Goal: Task Accomplishment & Management: Use online tool/utility

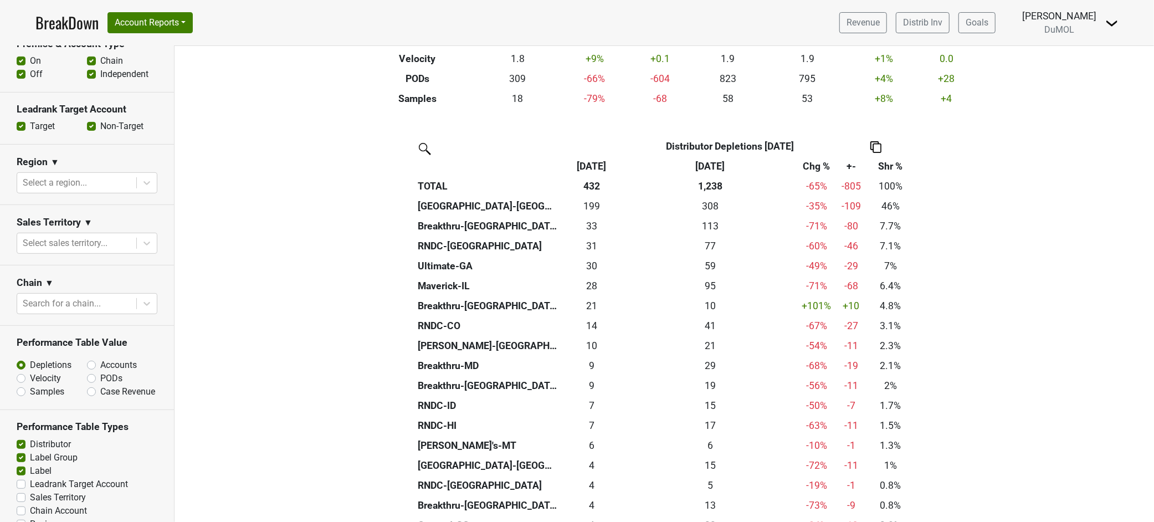
scroll to position [427, 0]
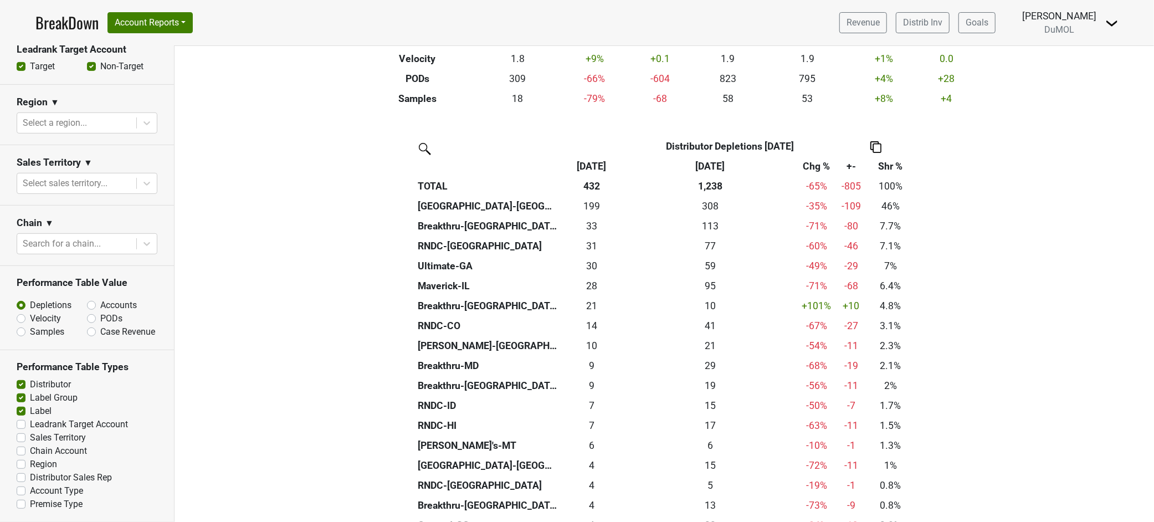
click at [100, 299] on label "Accounts" at bounding box center [118, 305] width 37 height 13
click at [88, 299] on input "Accounts" at bounding box center [120, 304] width 67 height 11
radio input "true"
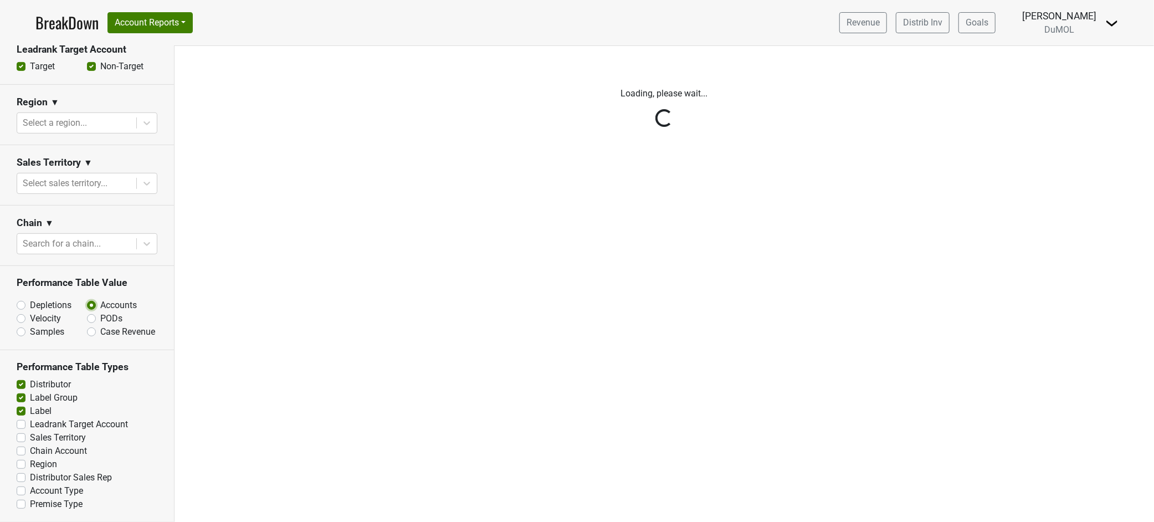
scroll to position [0, 0]
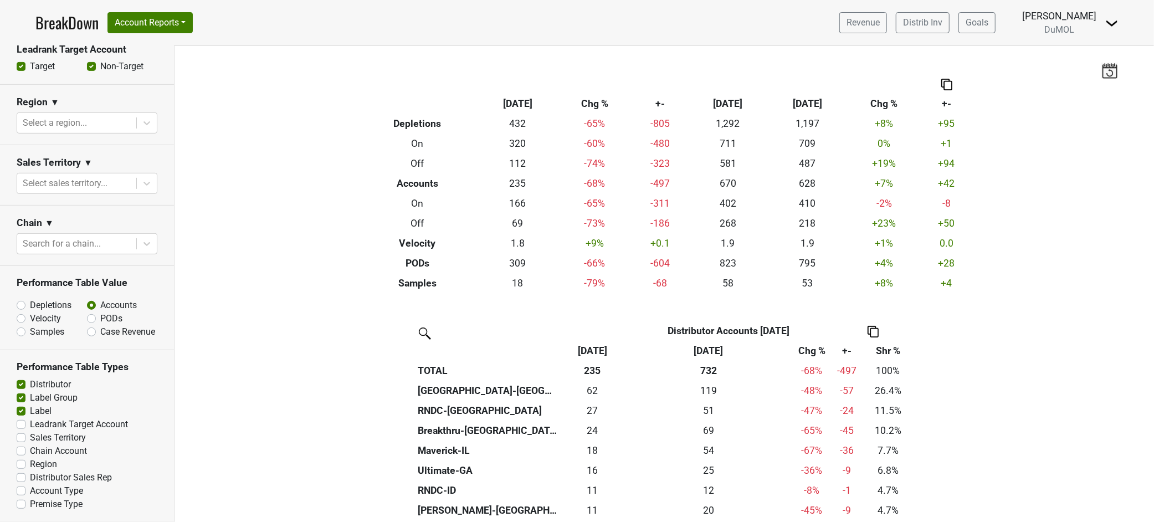
click at [54, 20] on link "BreakDown" at bounding box center [66, 22] width 63 height 23
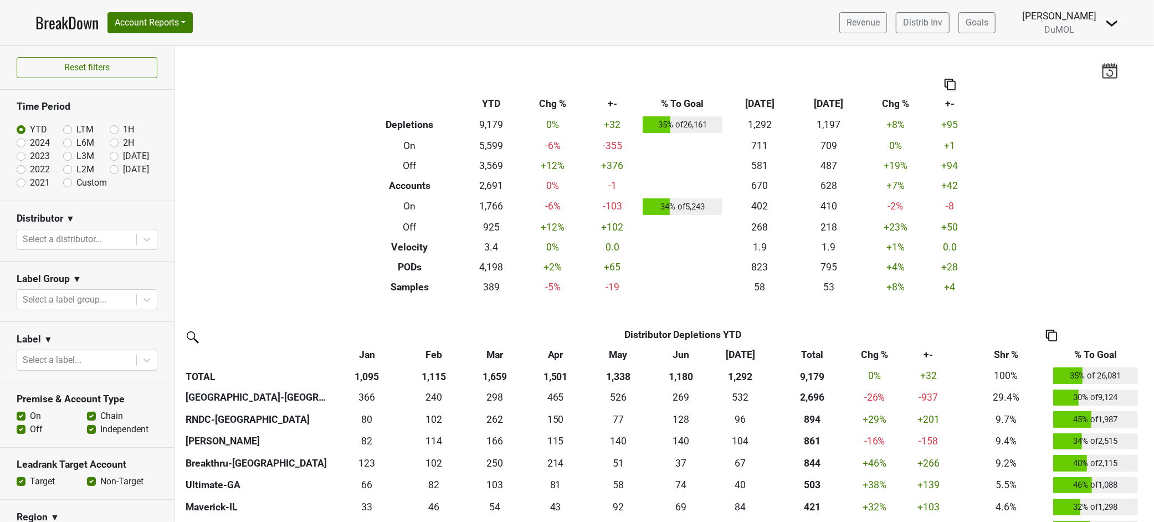
click at [123, 170] on label "[DATE]" at bounding box center [136, 169] width 26 height 13
click at [110, 170] on input "[DATE]" at bounding box center [132, 168] width 44 height 11
radio input "true"
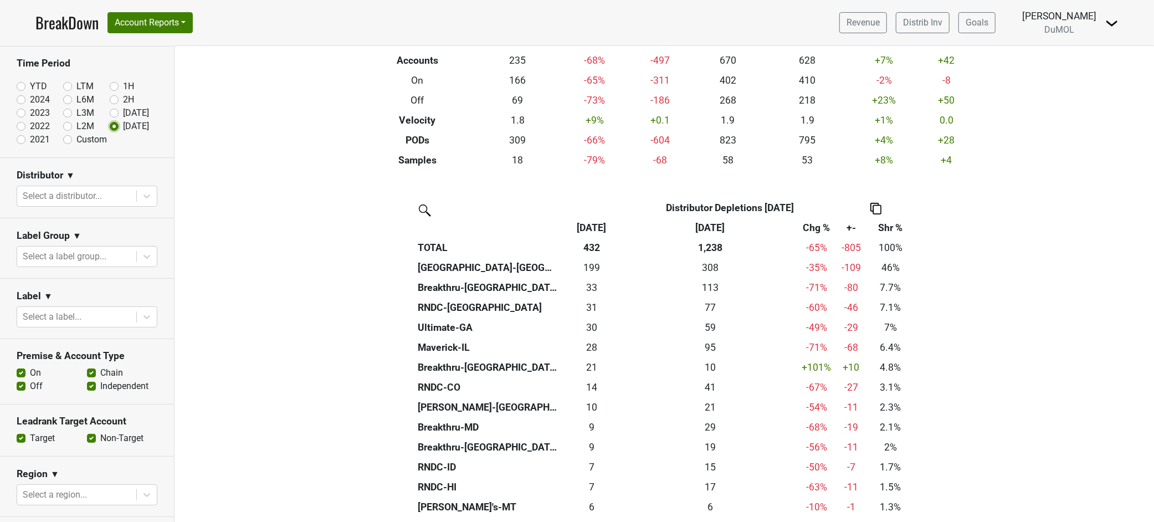
scroll to position [184, 0]
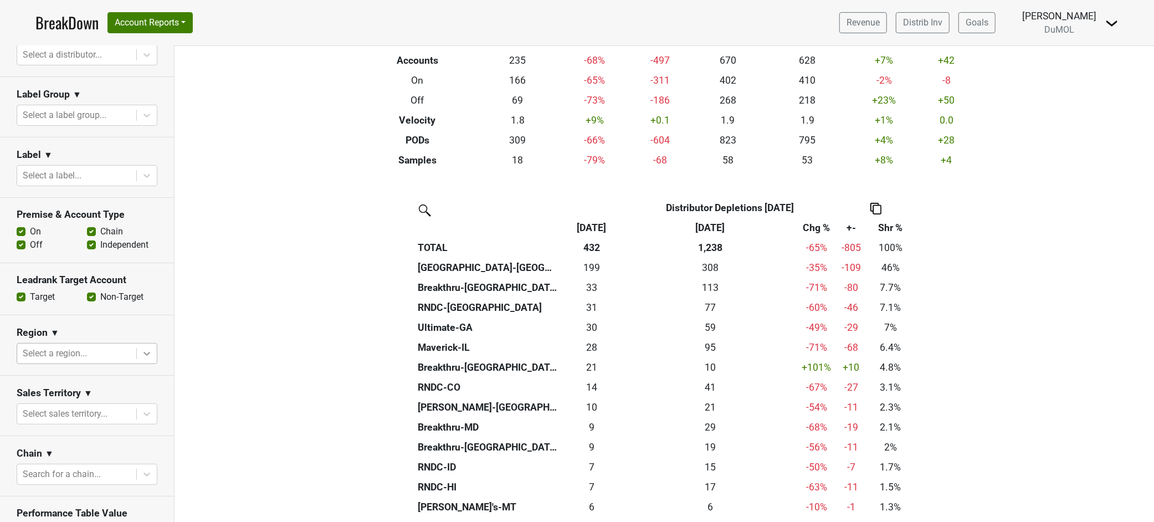
click at [143, 352] on icon at bounding box center [146, 354] width 7 height 4
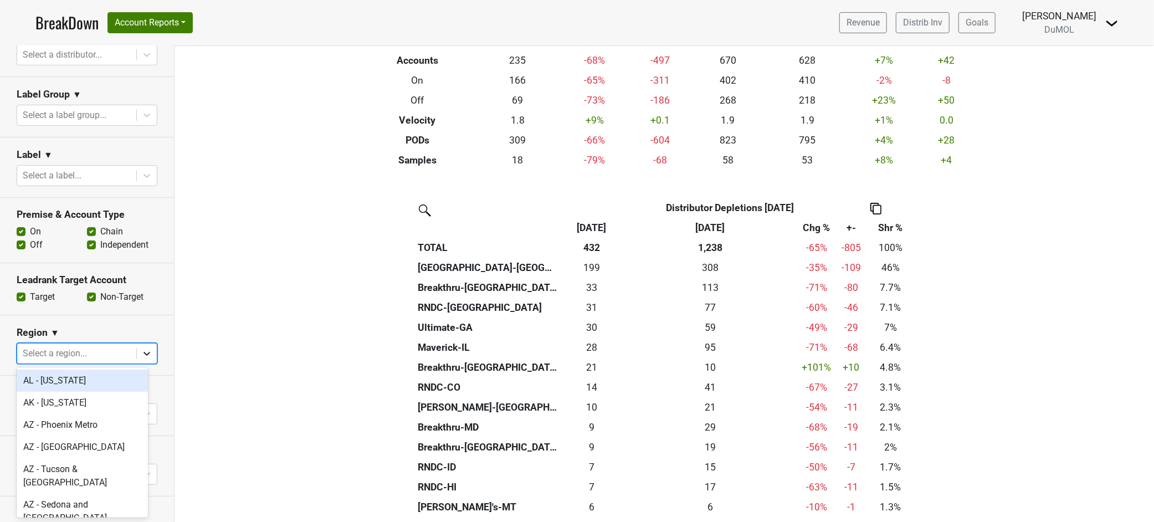
click at [141, 350] on icon at bounding box center [146, 353] width 11 height 11
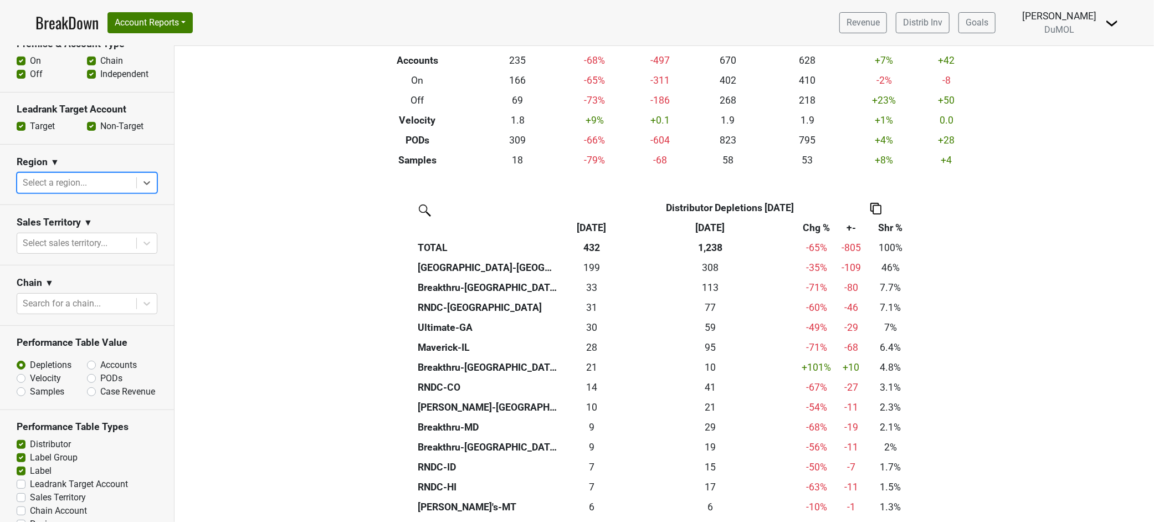
scroll to position [369, 0]
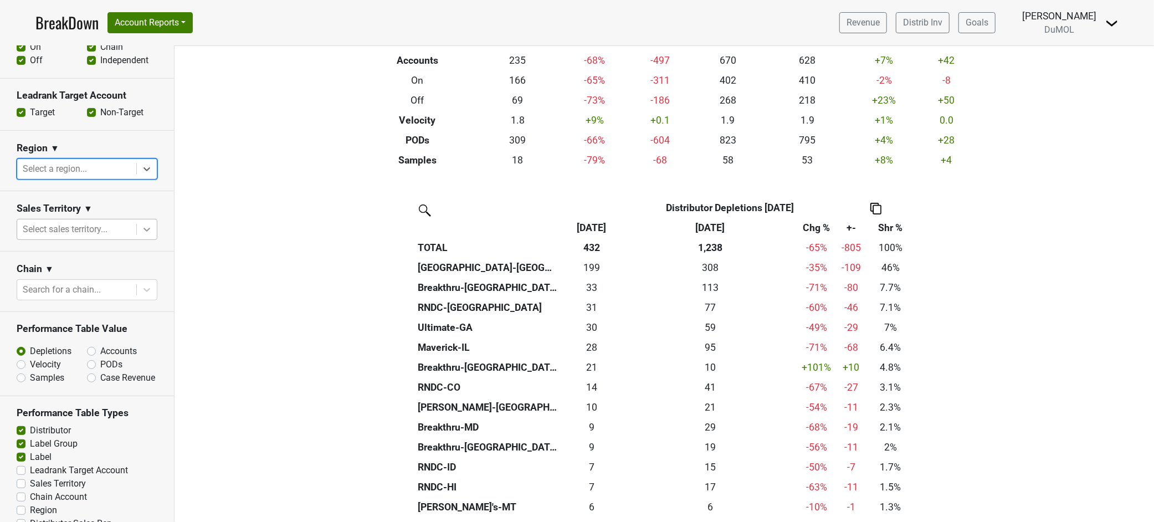
click at [141, 224] on icon at bounding box center [146, 229] width 11 height 11
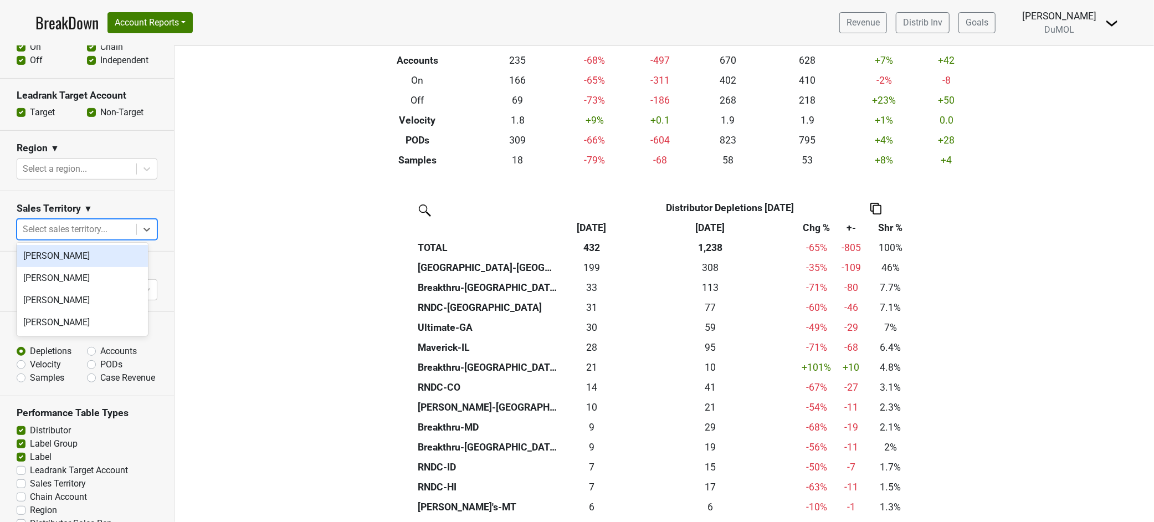
click at [90, 259] on div "[PERSON_NAME]" at bounding box center [82, 256] width 131 height 22
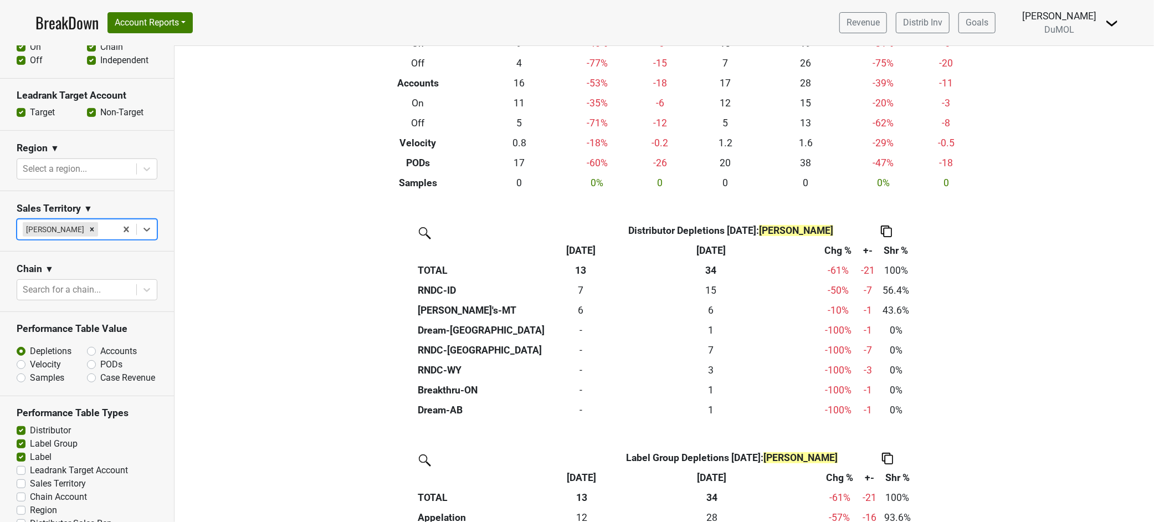
scroll to position [123, 0]
